Goal: Understand process/instructions

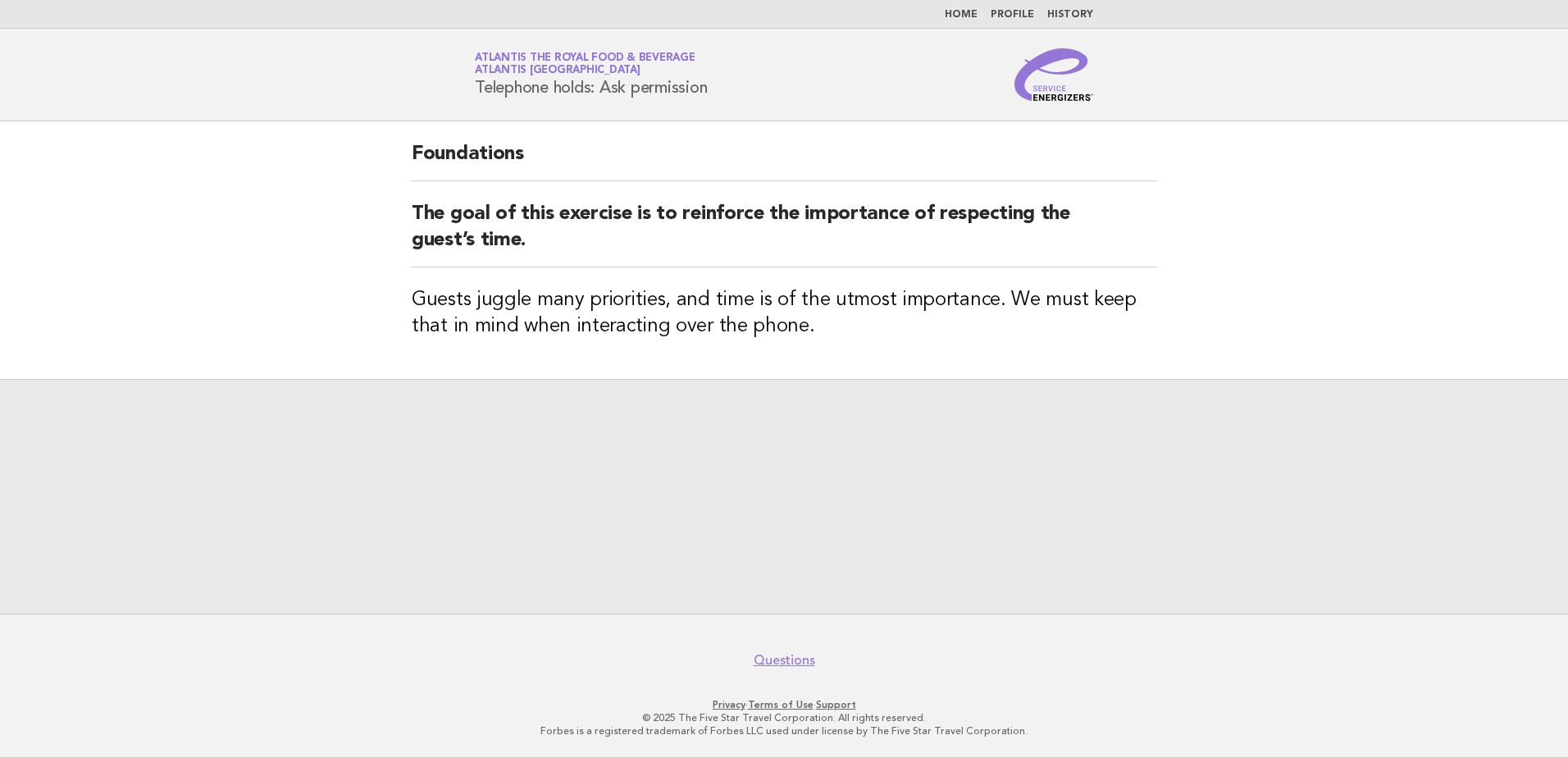
click at [1059, 100] on img at bounding box center [1053, 74] width 78 height 52
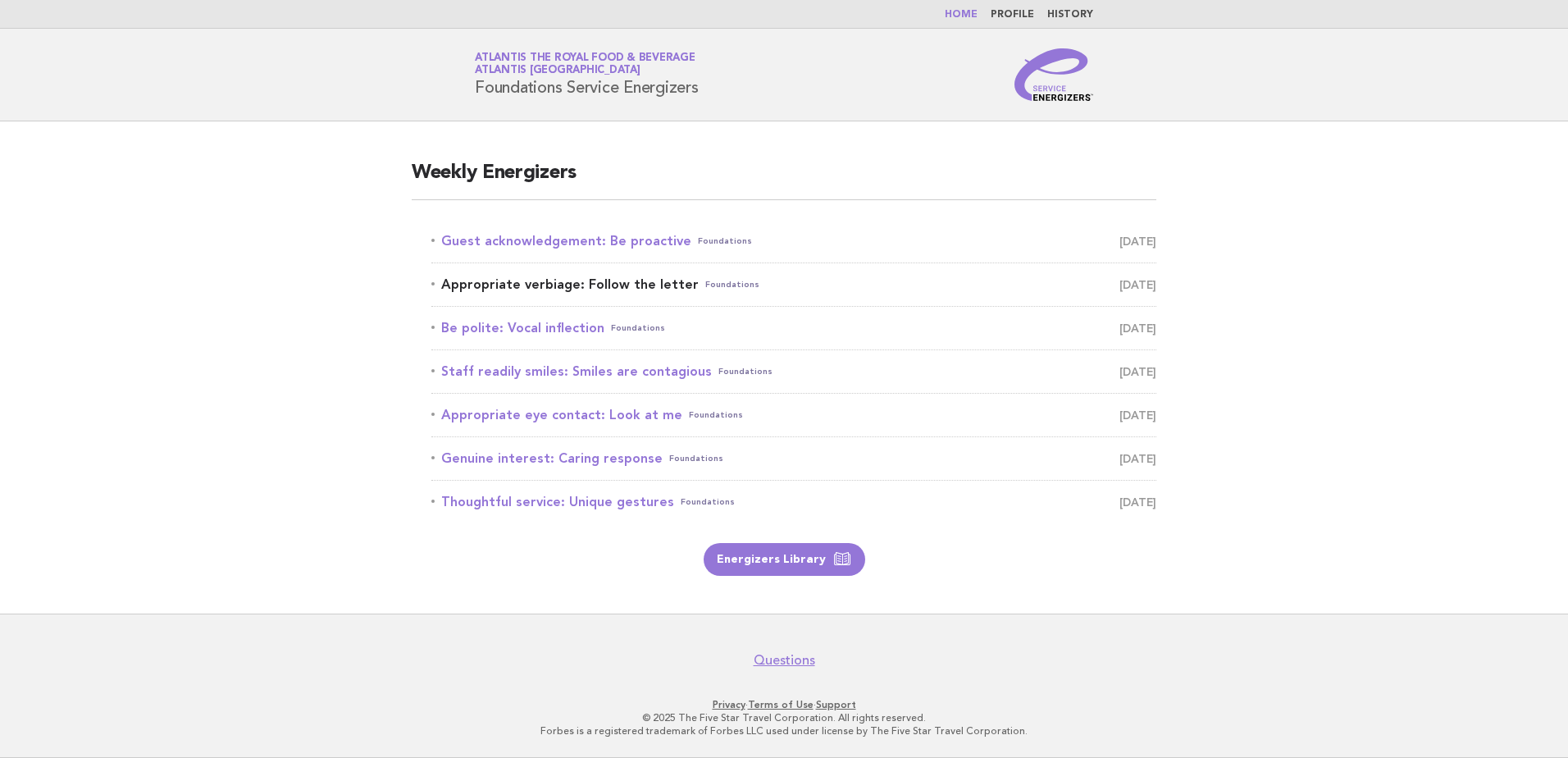
click at [565, 282] on link "Appropriate verbiage: Follow the letter Foundations August 23" at bounding box center [793, 284] width 725 height 23
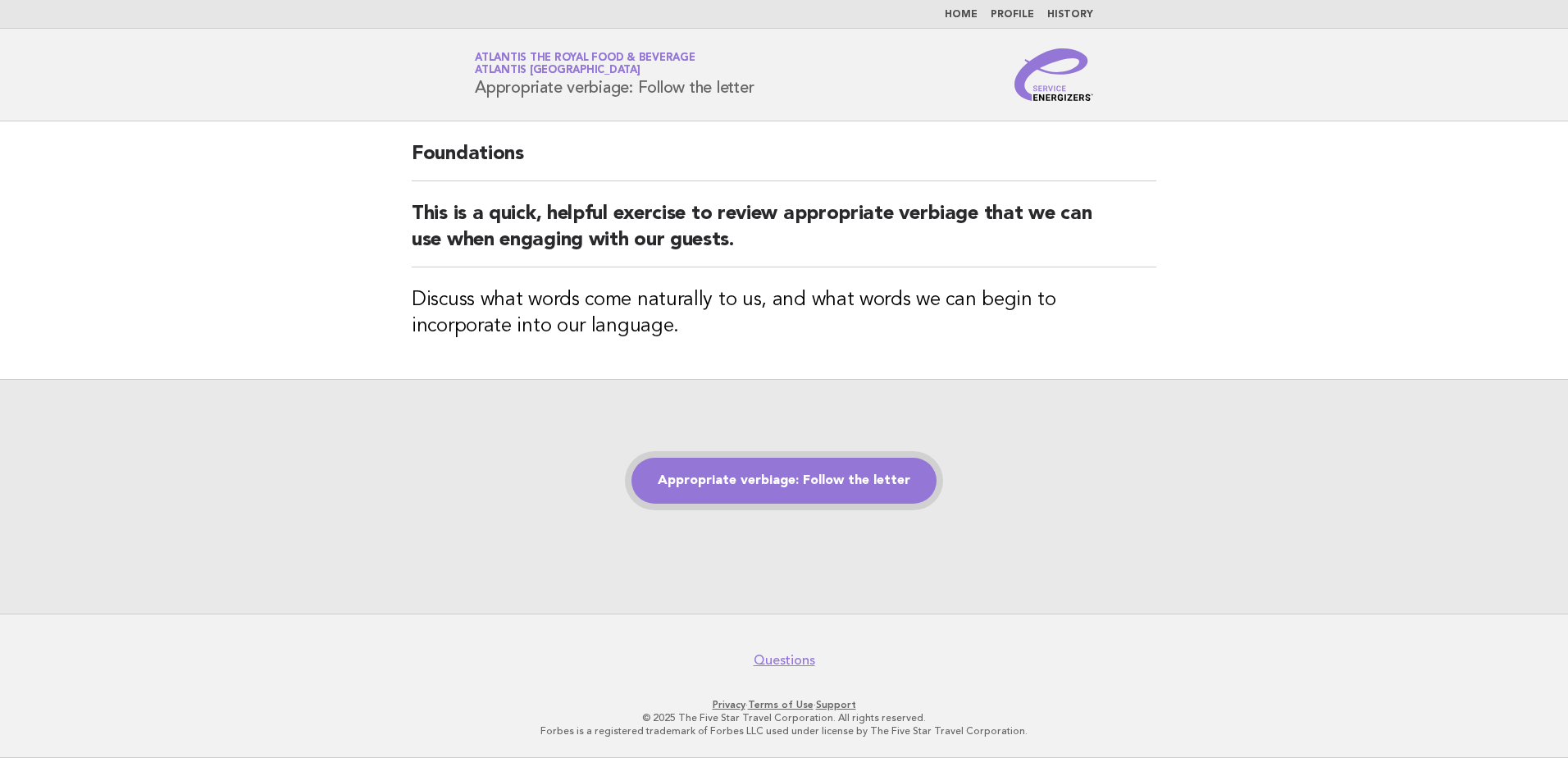
click at [791, 487] on link "Appropriate verbiage: Follow the letter" at bounding box center [784, 480] width 305 height 46
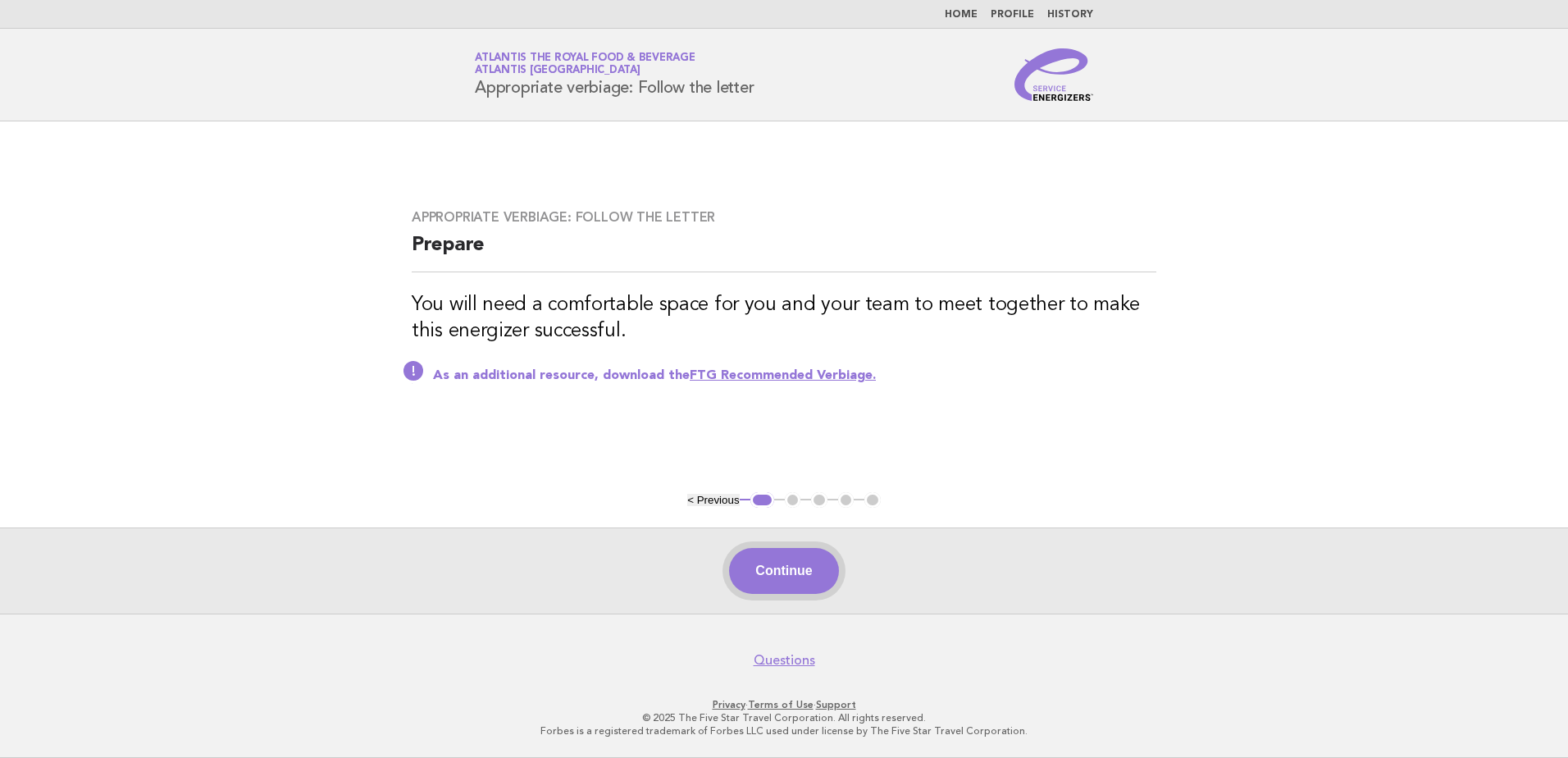
click at [779, 578] on button "Continue" at bounding box center [784, 570] width 109 height 46
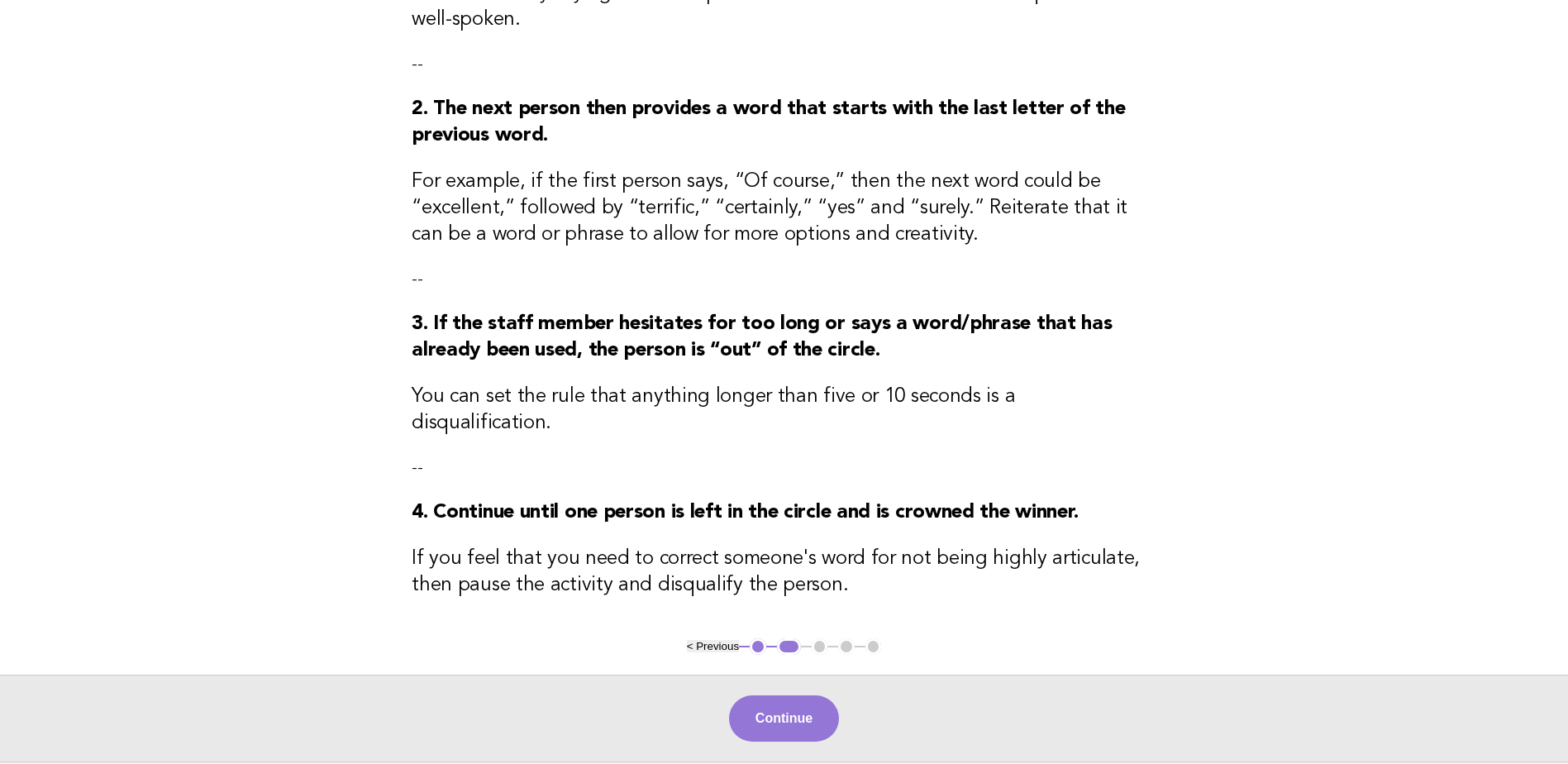
scroll to position [331, 0]
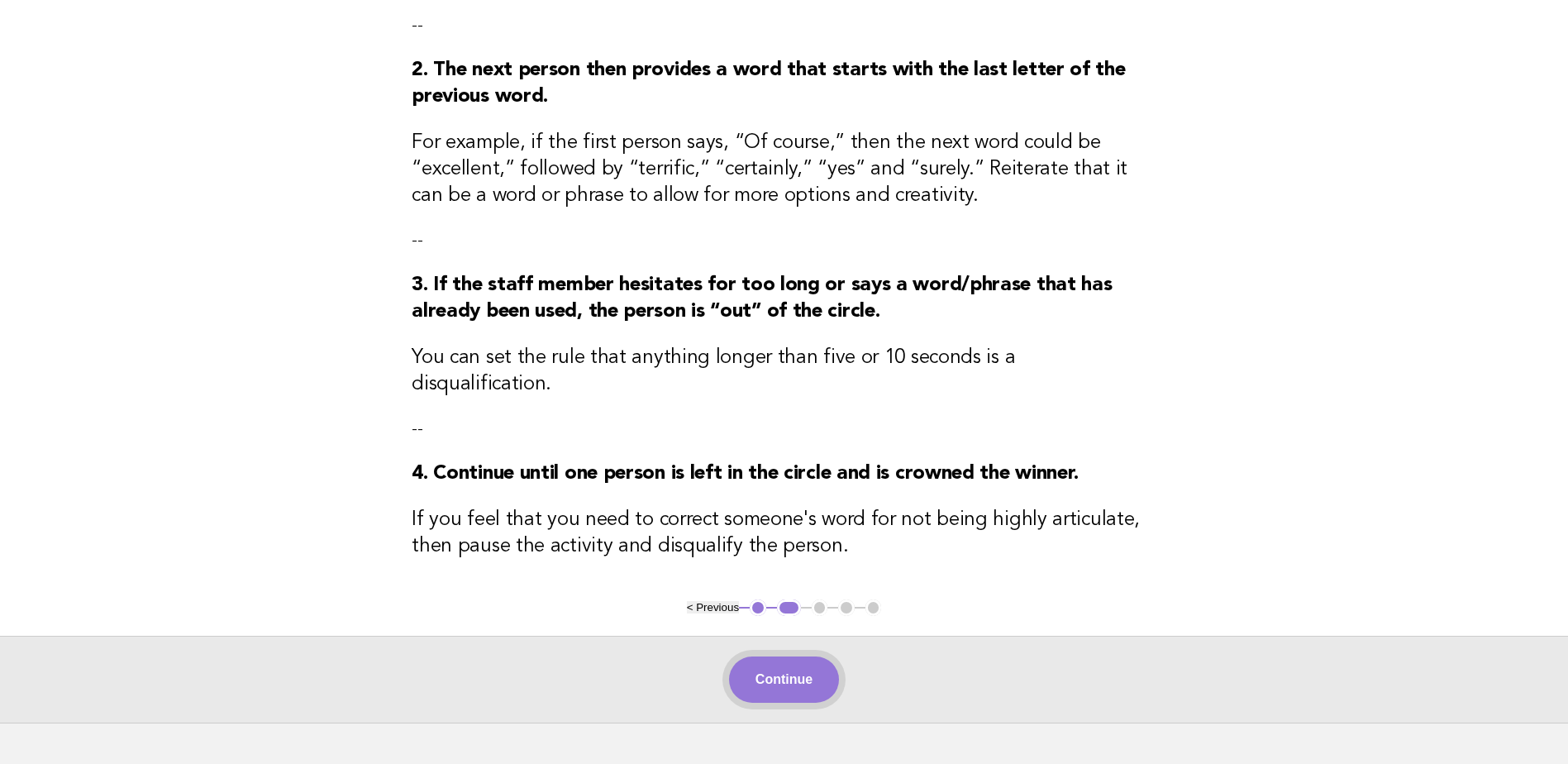
click at [774, 656] on button "Continue" at bounding box center [784, 679] width 110 height 47
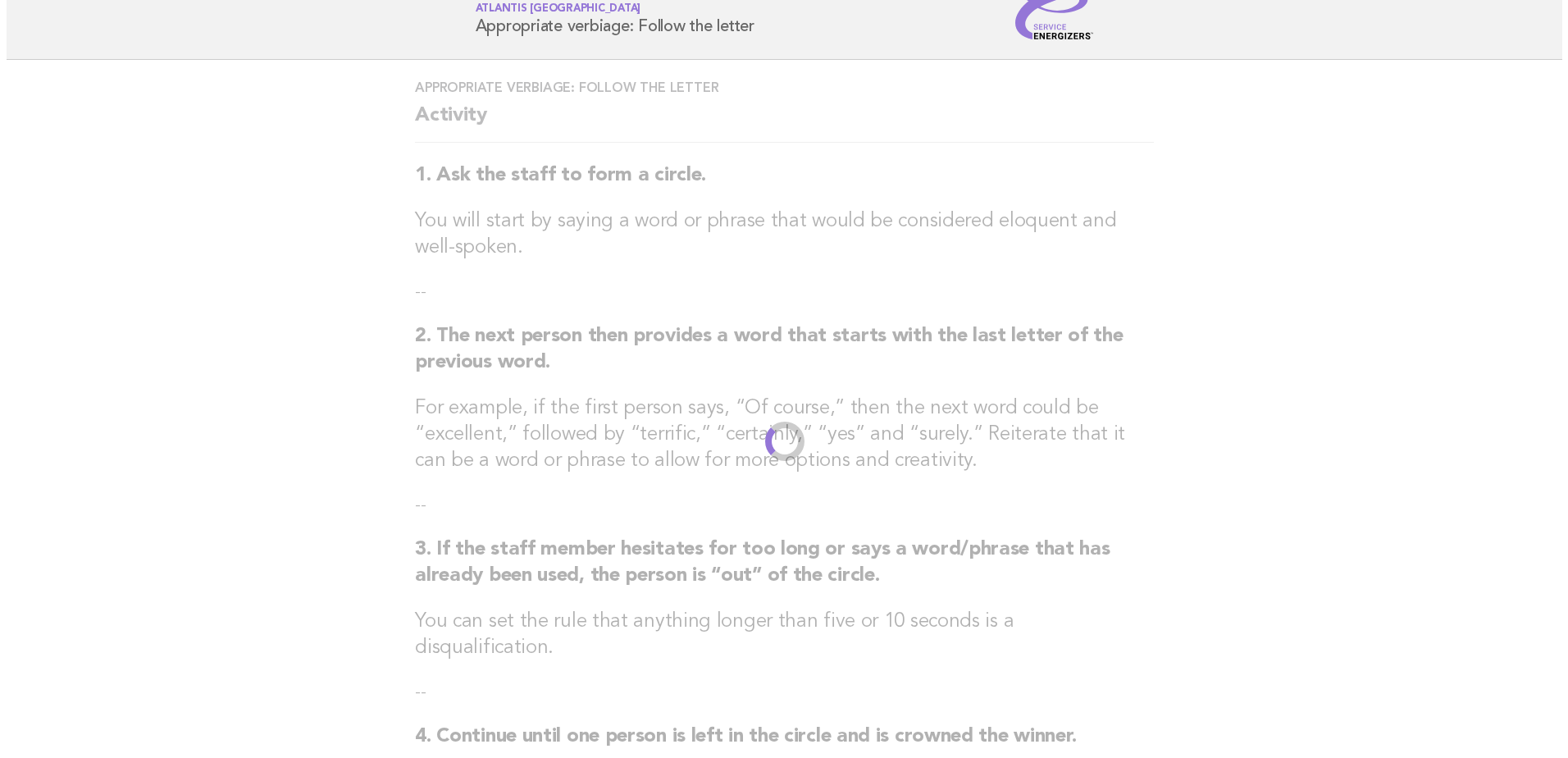
scroll to position [0, 0]
